Goal: Information Seeking & Learning: Learn about a topic

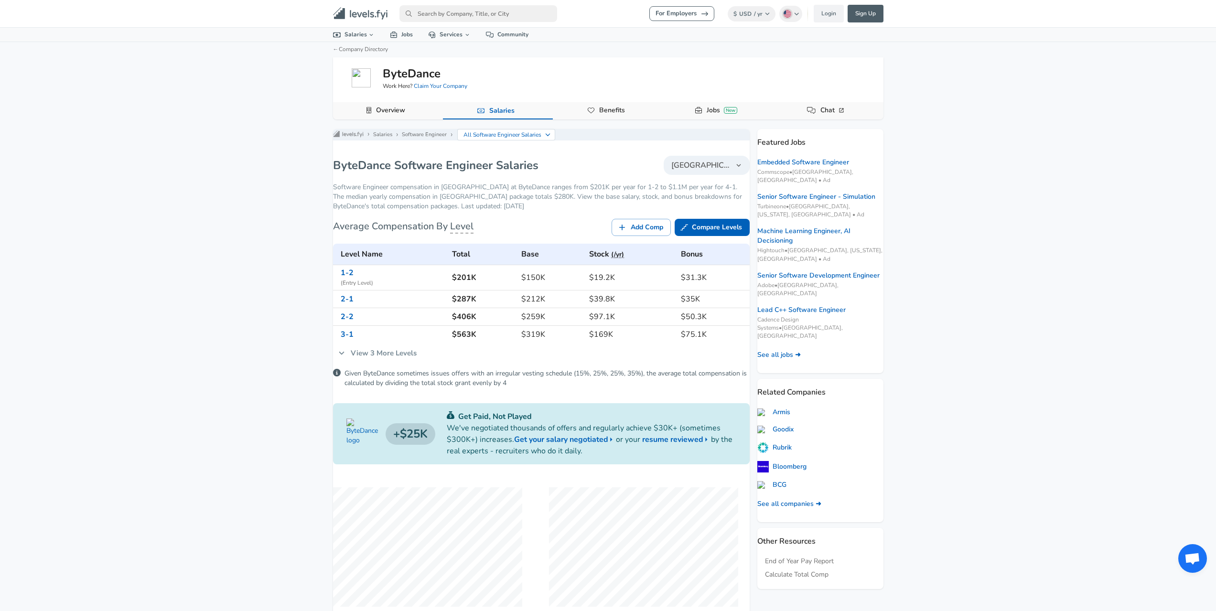
drag, startPoint x: 1161, startPoint y: 407, endPoint x: 1149, endPoint y: 418, distance: 16.2
click at [1160, 407] on div "For Employers $ USD / yr Change English ([GEOGRAPHIC_DATA]) Change Login Sign U…" at bounding box center [608, 305] width 1216 height 611
click at [1112, 467] on div "For Employers $ USD / yr Change English ([GEOGRAPHIC_DATA]) Change Login Sign U…" at bounding box center [608, 305] width 1216 height 611
click at [1146, 497] on div "For Employers $ USD / yr Change English ([GEOGRAPHIC_DATA]) Change Login Sign U…" at bounding box center [608, 305] width 1216 height 611
click at [1131, 515] on div "For Employers $ USD / yr Change English ([GEOGRAPHIC_DATA]) Change Login Sign U…" at bounding box center [608, 305] width 1216 height 611
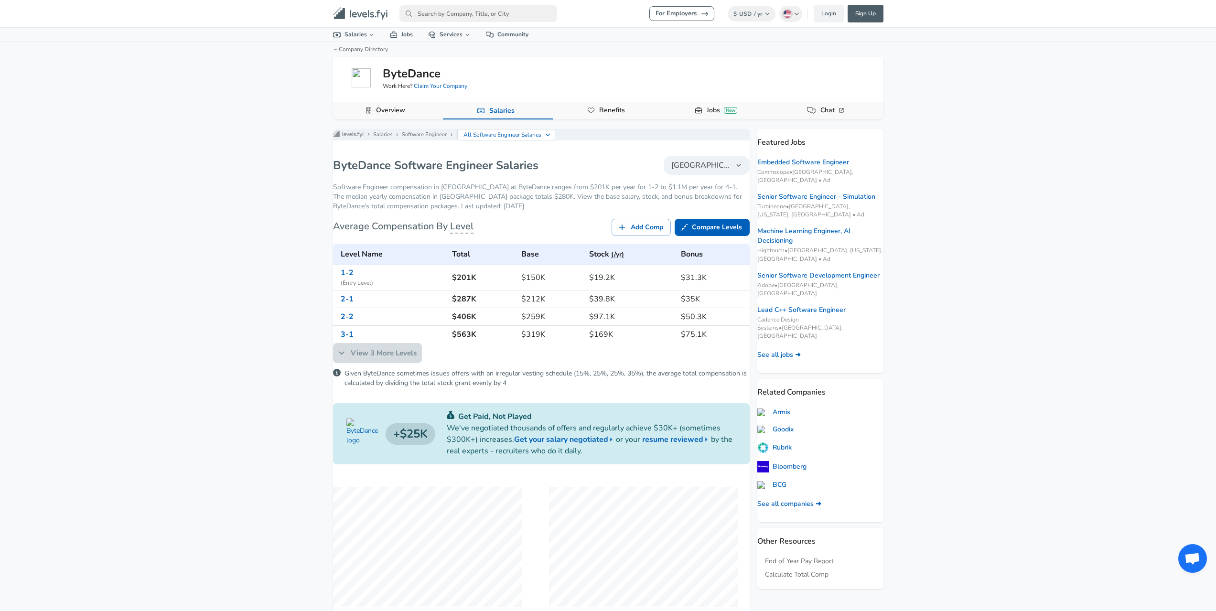
click at [347, 358] on icon at bounding box center [341, 353] width 11 height 11
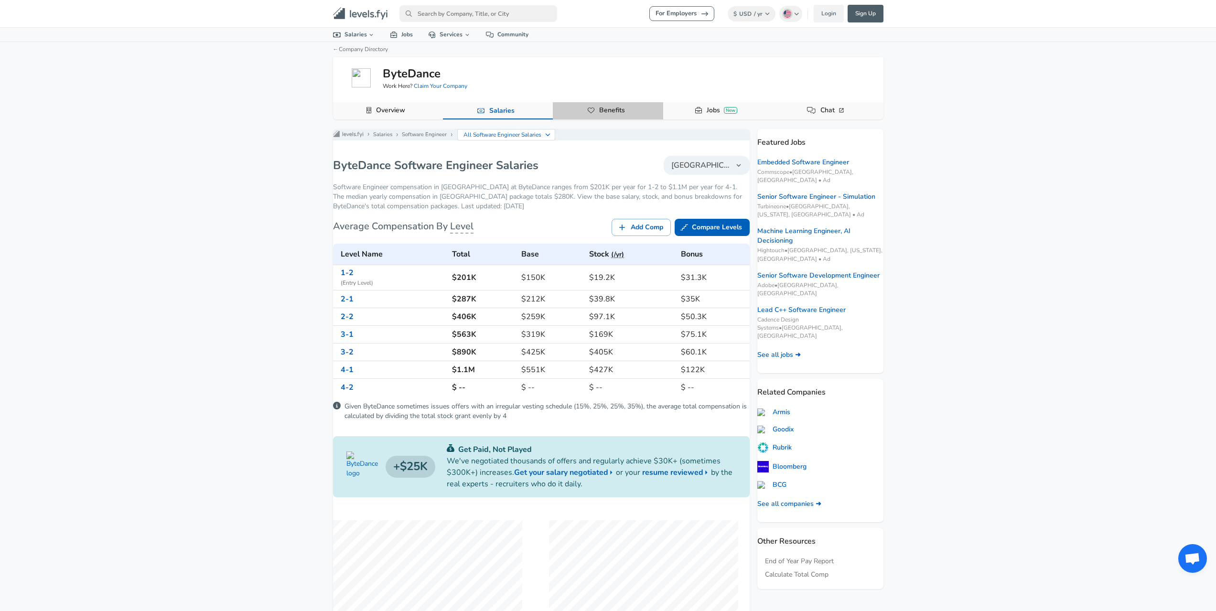
click at [626, 113] on link "Benefits" at bounding box center [612, 110] width 33 height 16
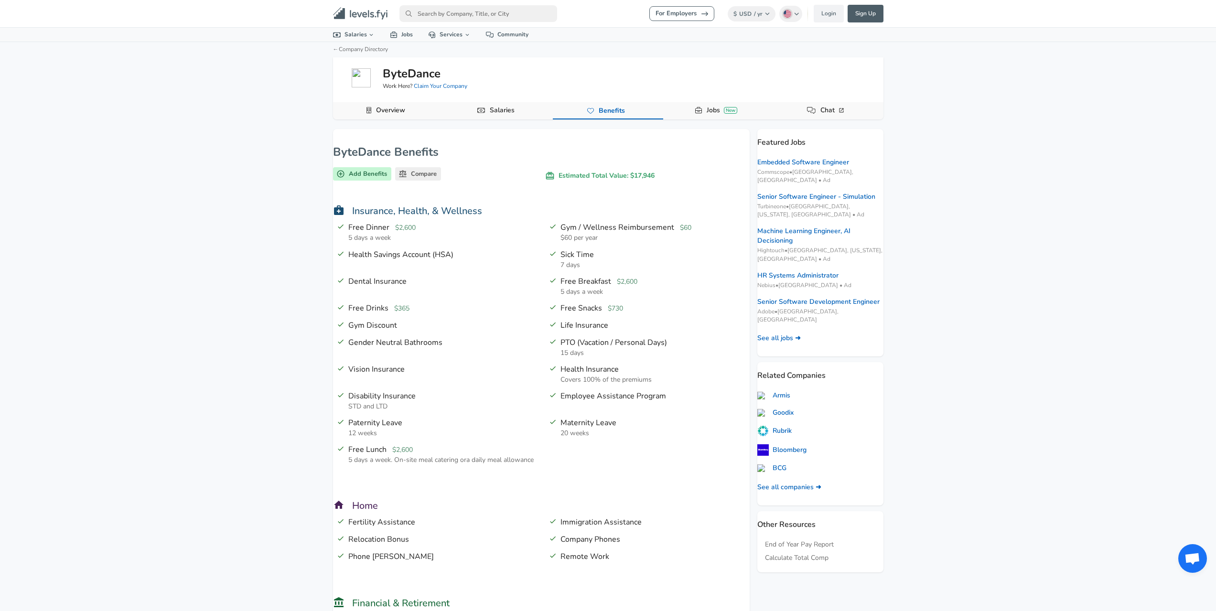
drag, startPoint x: 1052, startPoint y: 359, endPoint x: 1049, endPoint y: 353, distance: 7.1
drag, startPoint x: 1049, startPoint y: 353, endPoint x: 997, endPoint y: 119, distance: 239.1
click at [997, 119] on div "For Employers $ USD / yr Change English ([GEOGRAPHIC_DATA]) Change Login Sign U…" at bounding box center [608, 305] width 1216 height 611
drag, startPoint x: 997, startPoint y: 119, endPoint x: 1041, endPoint y: 532, distance: 414.8
click at [1041, 533] on div "For Employers $ USD / yr Change English ([GEOGRAPHIC_DATA]) Change Login Sign U…" at bounding box center [608, 305] width 1216 height 611
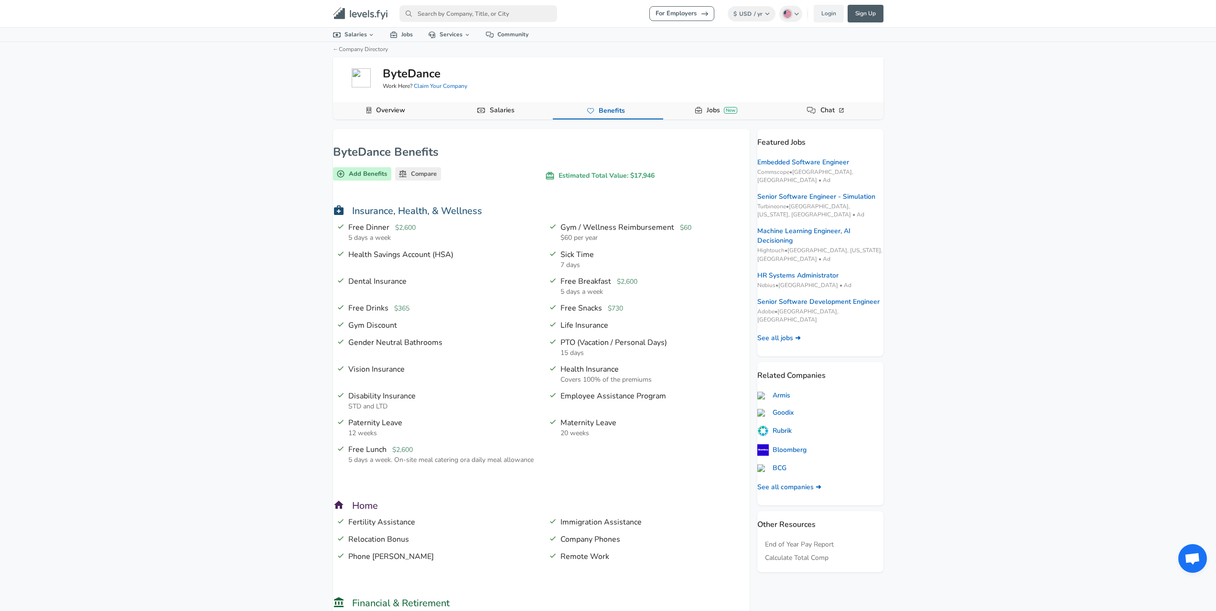
click at [1040, 336] on div "For Employers $ USD / yr Change English ([GEOGRAPHIC_DATA]) Change Login Sign U…" at bounding box center [608, 305] width 1216 height 611
drag, startPoint x: 1016, startPoint y: 296, endPoint x: 1096, endPoint y: 553, distance: 268.8
click at [1099, 557] on div "For Employers $ USD / yr Change English ([GEOGRAPHIC_DATA]) Change Login Sign U…" at bounding box center [608, 305] width 1216 height 611
drag, startPoint x: 999, startPoint y: 287, endPoint x: 999, endPoint y: 315, distance: 27.2
click at [999, 288] on div "For Employers $ USD / yr Change English ([GEOGRAPHIC_DATA]) Change Login Sign U…" at bounding box center [608, 305] width 1216 height 611
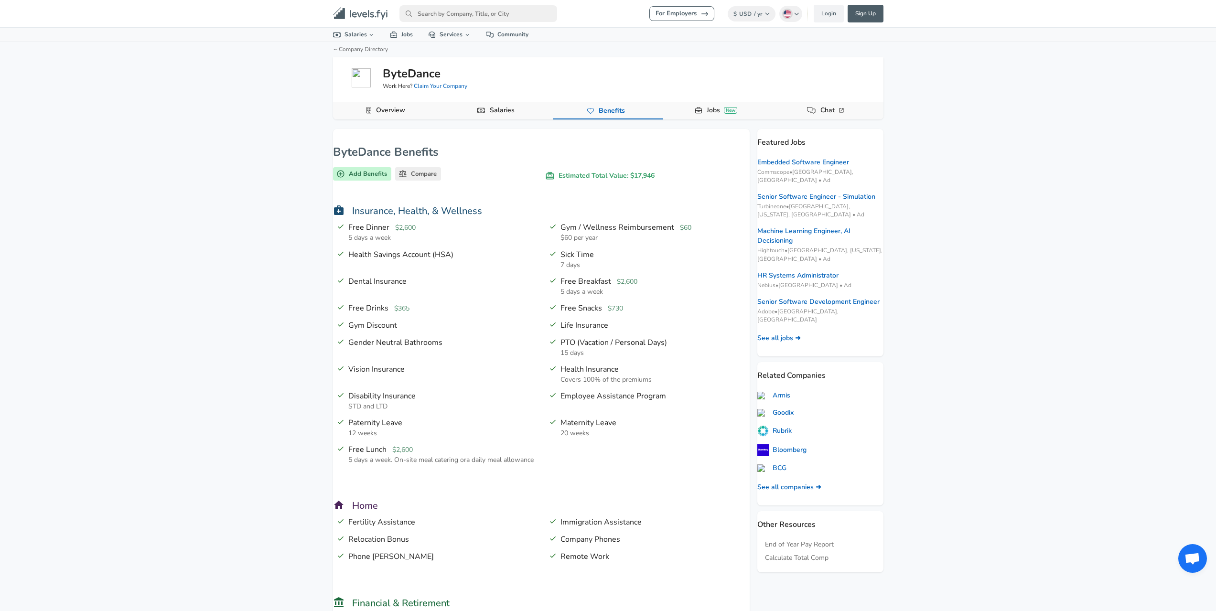
click at [999, 315] on div "For Employers $ USD / yr Change English ([GEOGRAPHIC_DATA]) Change Login Sign U…" at bounding box center [608, 305] width 1216 height 611
drag, startPoint x: 1109, startPoint y: 377, endPoint x: 1076, endPoint y: 430, distance: 62.2
click at [1106, 381] on div "For Employers $ USD / yr Change English ([GEOGRAPHIC_DATA]) Change Login Sign U…" at bounding box center [608, 305] width 1216 height 611
drag, startPoint x: 1074, startPoint y: 434, endPoint x: 1043, endPoint y: 465, distance: 43.6
click at [1072, 435] on div "For Employers $ USD / yr Change English ([GEOGRAPHIC_DATA]) Change Login Sign U…" at bounding box center [608, 305] width 1216 height 611
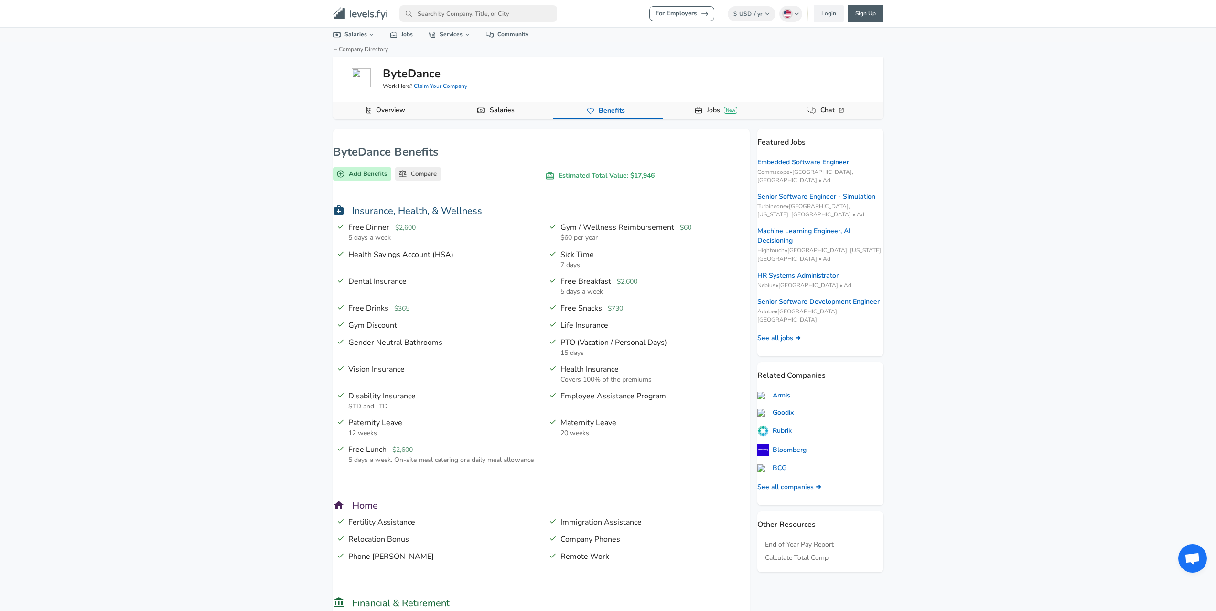
drag, startPoint x: 1040, startPoint y: 468, endPoint x: 1030, endPoint y: 395, distance: 73.8
click at [1038, 452] on div "For Employers $ USD / yr Change English ([GEOGRAPHIC_DATA]) Change Login Sign U…" at bounding box center [608, 305] width 1216 height 611
drag, startPoint x: 1030, startPoint y: 387, endPoint x: 1029, endPoint y: 397, distance: 10.0
click at [1029, 389] on div "For Employers $ USD / yr Change English ([GEOGRAPHIC_DATA]) Change Login Sign U…" at bounding box center [608, 305] width 1216 height 611
click at [1030, 456] on div "For Employers $ USD / yr Change English ([GEOGRAPHIC_DATA]) Change Login Sign U…" at bounding box center [608, 305] width 1216 height 611
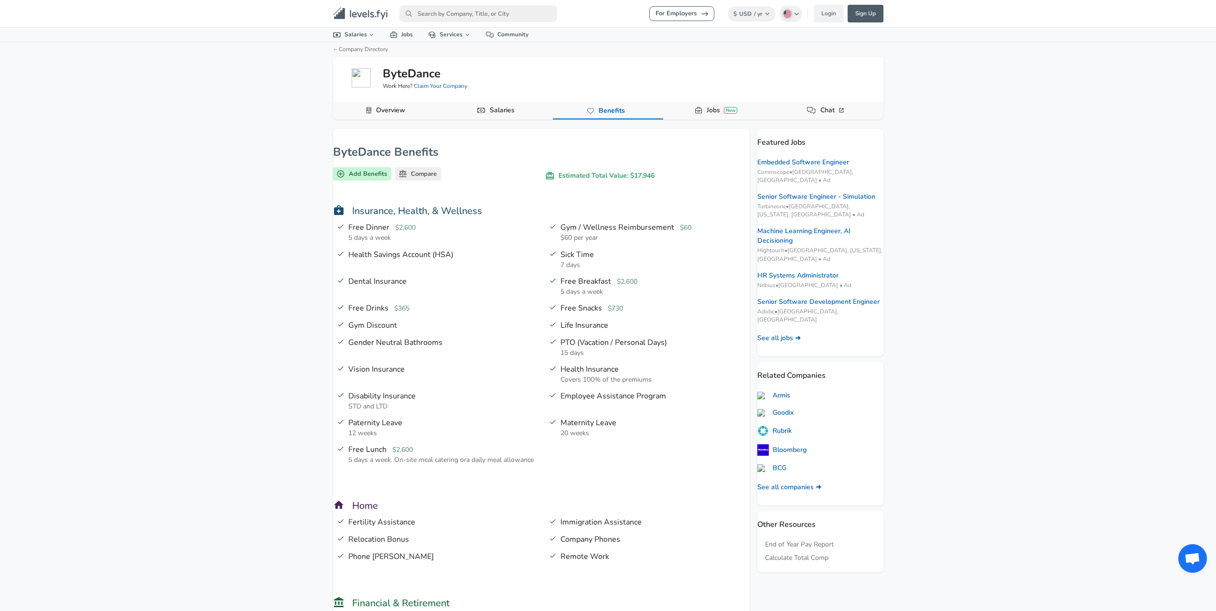
click at [1043, 330] on div "For Employers $ USD / yr Change English ([GEOGRAPHIC_DATA]) Change Login Sign U…" at bounding box center [608, 305] width 1216 height 611
drag, startPoint x: 1049, startPoint y: 388, endPoint x: 1058, endPoint y: 422, distance: 35.3
click at [1050, 393] on div "For Employers $ USD / yr Change English ([GEOGRAPHIC_DATA]) Change Login Sign U…" at bounding box center [608, 305] width 1216 height 611
drag, startPoint x: 1062, startPoint y: 475, endPoint x: 1048, endPoint y: 352, distance: 123.6
click at [1060, 451] on div "For Employers $ USD / yr Change English ([GEOGRAPHIC_DATA]) Change Login Sign U…" at bounding box center [608, 305] width 1216 height 611
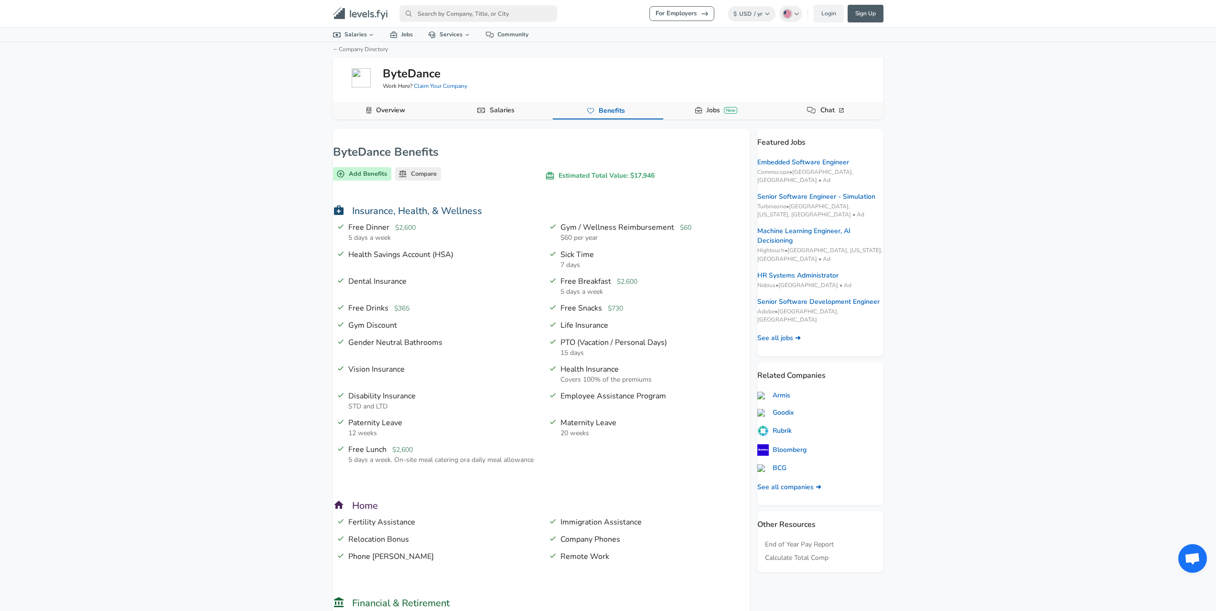
drag, startPoint x: 1047, startPoint y: 346, endPoint x: 1043, endPoint y: 393, distance: 47.5
click at [1047, 346] on div "For Employers $ USD / yr Change English ([GEOGRAPHIC_DATA]) Change Login Sign U…" at bounding box center [608, 305] width 1216 height 611
drag, startPoint x: 1033, startPoint y: 447, endPoint x: 1022, endPoint y: 372, distance: 75.8
click at [1030, 428] on div "For Employers $ USD / yr Change English ([GEOGRAPHIC_DATA]) Change Login Sign U…" at bounding box center [608, 305] width 1216 height 611
click at [1020, 361] on div "For Employers $ USD / yr Change English ([GEOGRAPHIC_DATA]) Change Login Sign U…" at bounding box center [608, 305] width 1216 height 611
